Goal: Communication & Community: Answer question/provide support

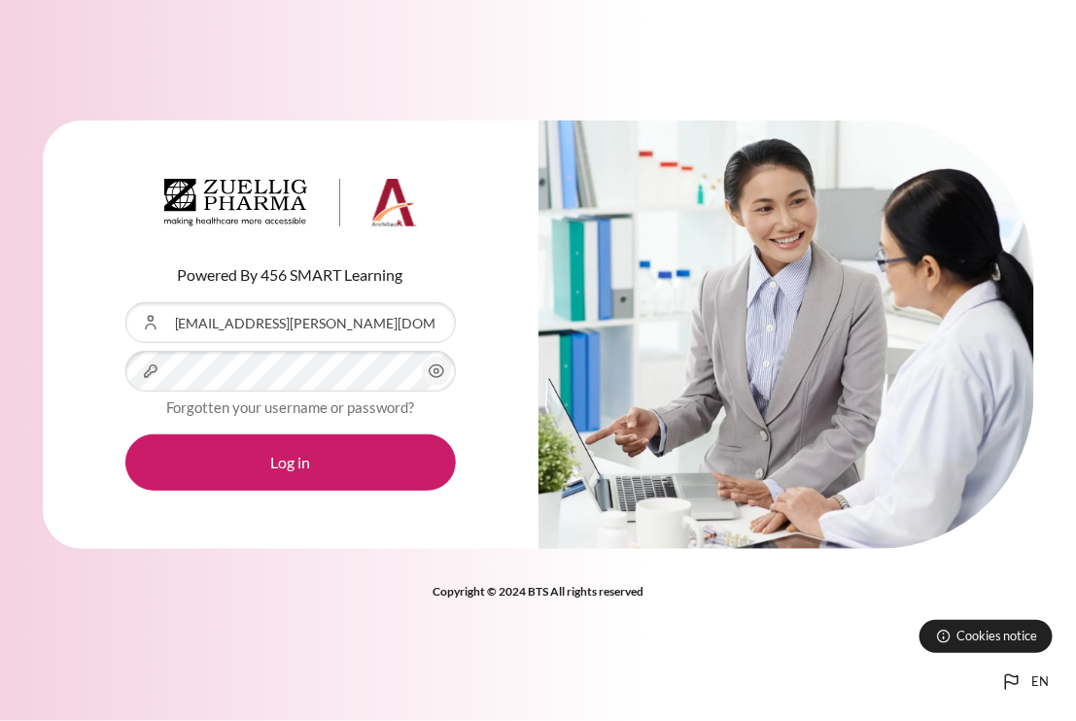
click at [125, 435] on button "Log in" at bounding box center [290, 463] width 331 height 56
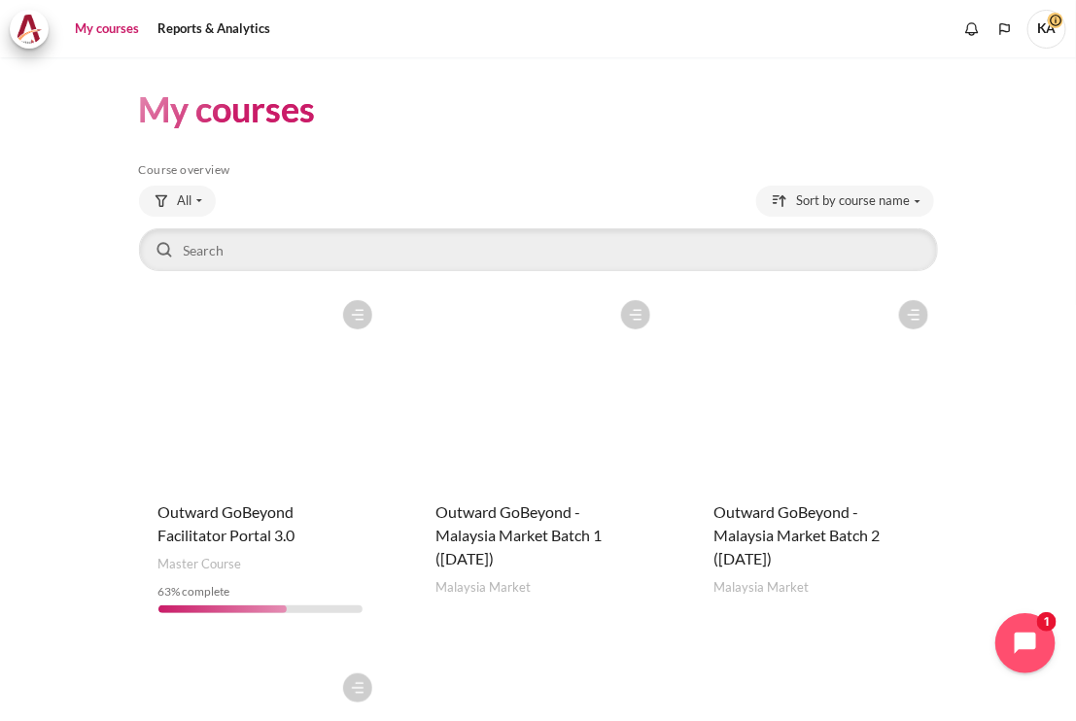
click at [1026, 639] on icon "Open chat widget" at bounding box center [1037, 644] width 30 height 30
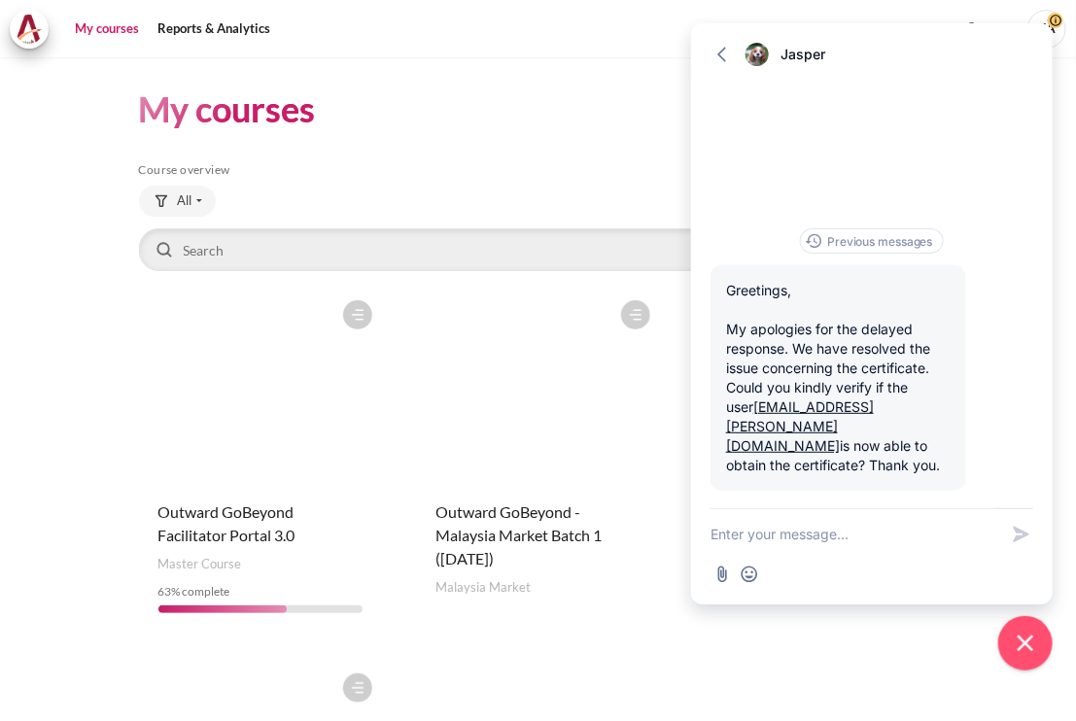
click at [823, 549] on textarea "New message" at bounding box center [855, 534] width 288 height 51
type textarea "hi morning"
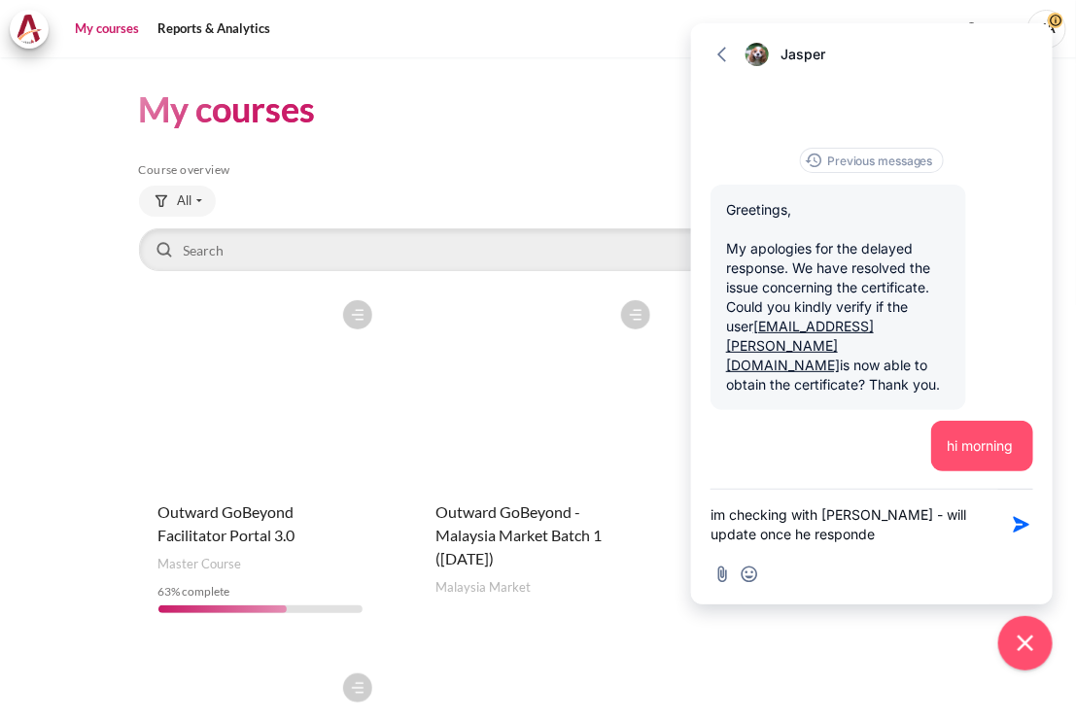
type textarea "im checking with Wai Leong - will update once he responded"
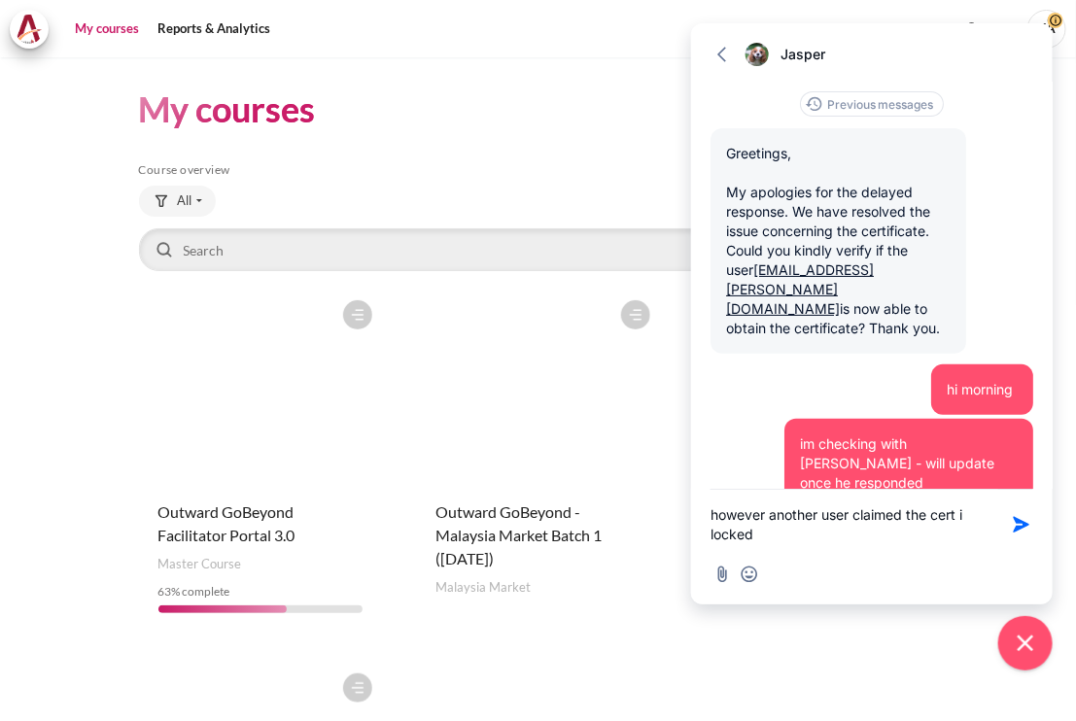
type textarea "however another user claimed the cert i locked"
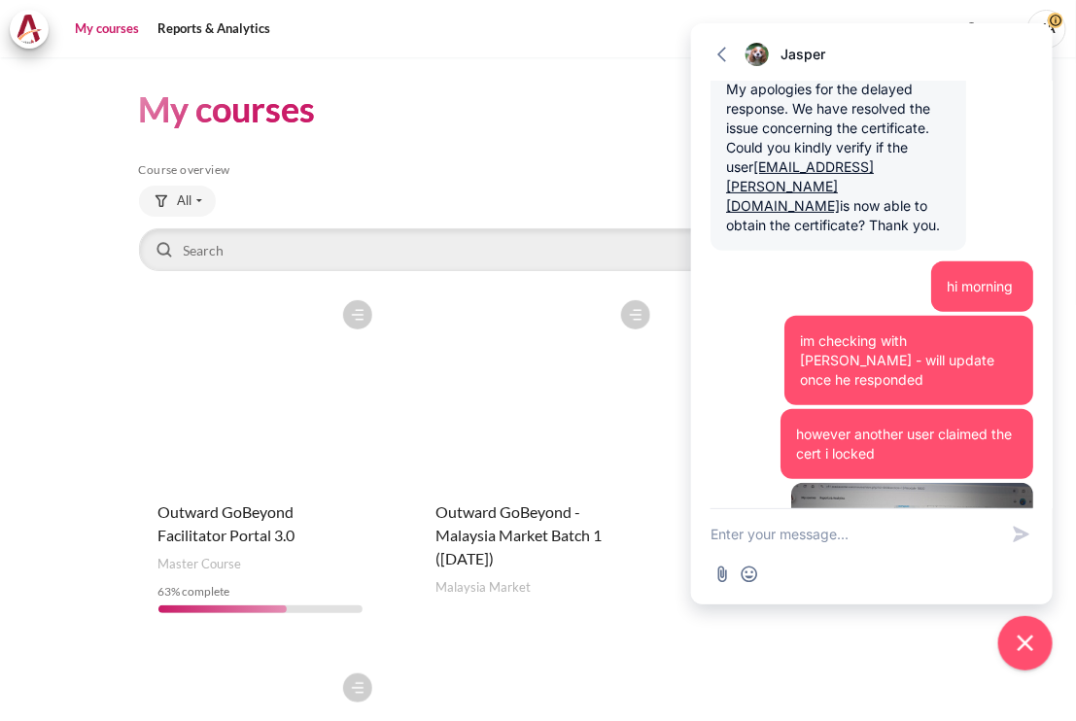
scroll to position [191, 0]
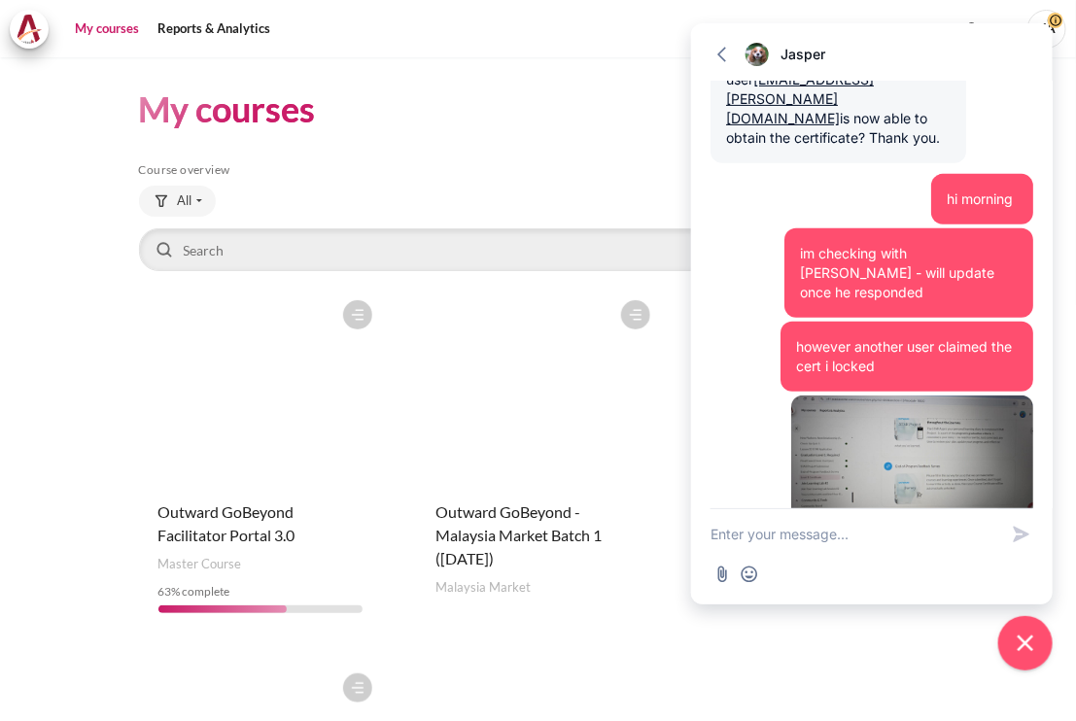
paste textarea "CHUA, S.E <sechua@zuelligpharma.com>"
click at [996, 531] on textarea "CHUA, S.E <sechua@zuelligpharma.com>" at bounding box center [855, 534] width 288 height 51
click at [791, 531] on textarea "CHUA, S.E <sechua@zuelligpharma.com" at bounding box center [855, 534] width 288 height 51
type textarea "sechua@zuelligpharma.com"
